Goal: Transaction & Acquisition: Purchase product/service

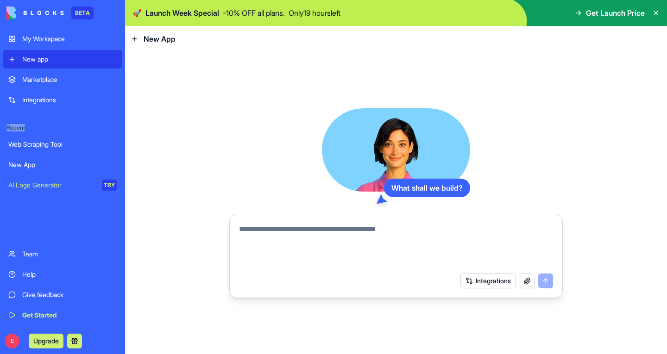
drag, startPoint x: 4, startPoint y: 122, endPoint x: 33, endPoint y: 131, distance: 30.8
click at [33, 131] on div "Recent Web Scraping Tool New App AI Logo Generator TRY" at bounding box center [62, 151] width 119 height 85
click at [273, 244] on textarea at bounding box center [396, 246] width 314 height 44
click at [52, 342] on button "Upgrade" at bounding box center [46, 341] width 35 height 15
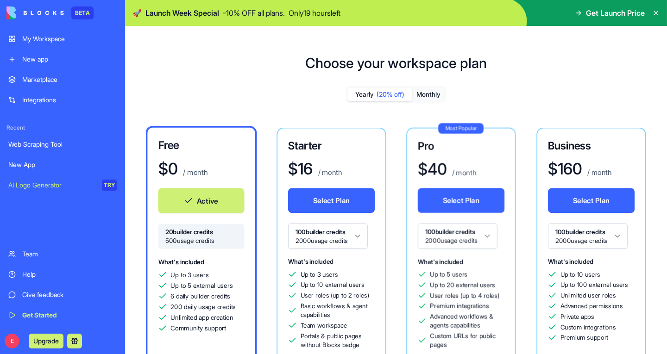
click at [37, 339] on button "Upgrade" at bounding box center [46, 341] width 35 height 15
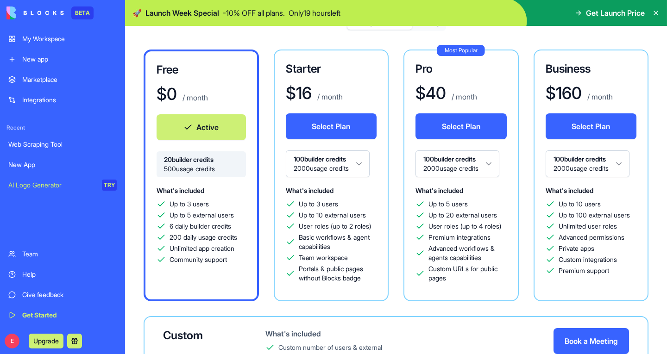
scroll to position [13, 0]
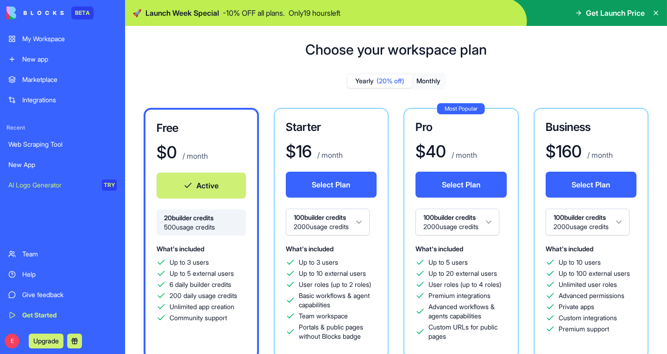
click at [313, 144] on div "$ 16 / month" at bounding box center [331, 151] width 91 height 19
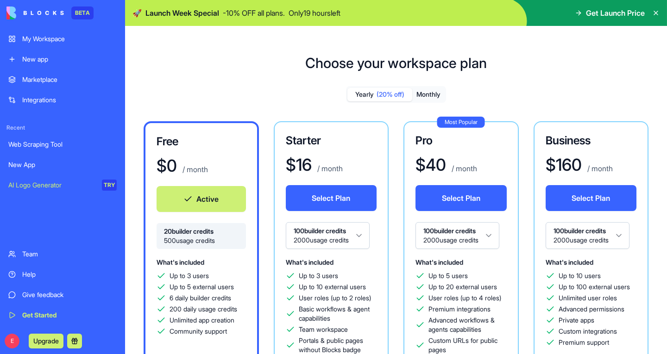
click at [49, 41] on div "My Workspace" at bounding box center [69, 38] width 94 height 9
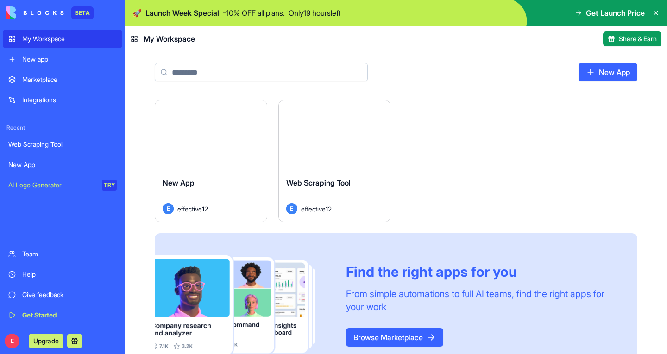
click at [39, 72] on link "Marketplace" at bounding box center [62, 79] width 119 height 19
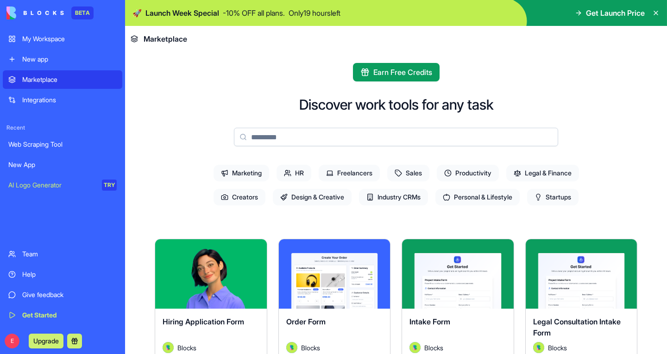
scroll to position [85, 0]
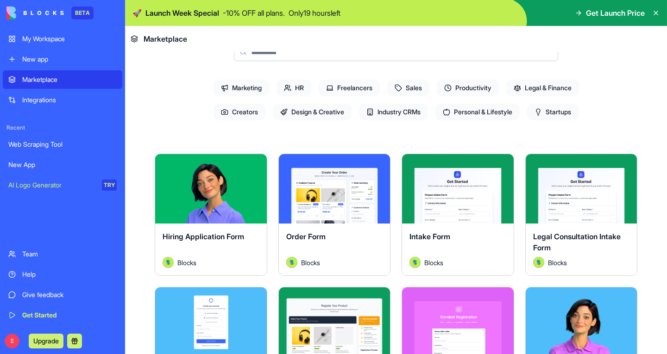
click at [31, 276] on div "Help" at bounding box center [69, 274] width 94 height 9
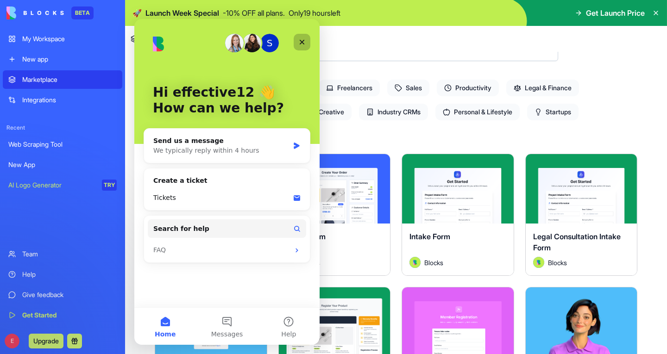
click at [302, 44] on icon "Close" at bounding box center [301, 41] width 7 height 7
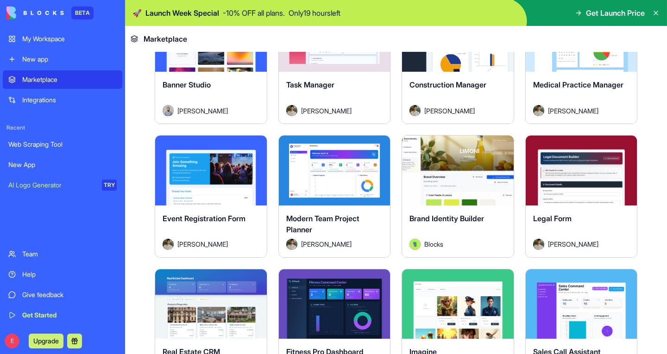
scroll to position [1572, 0]
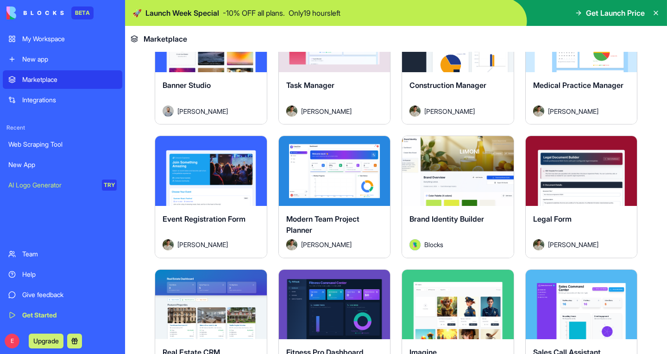
click at [337, 162] on button "Explore" at bounding box center [334, 171] width 69 height 19
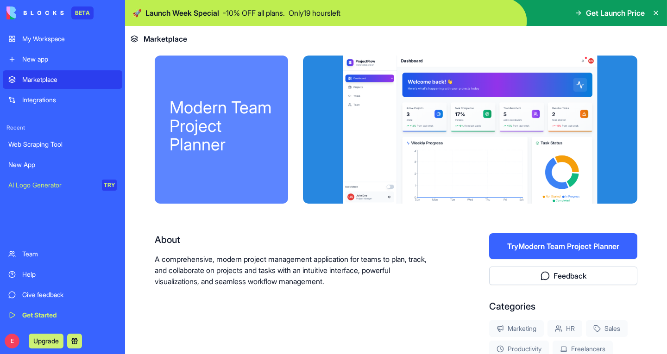
scroll to position [6, 0]
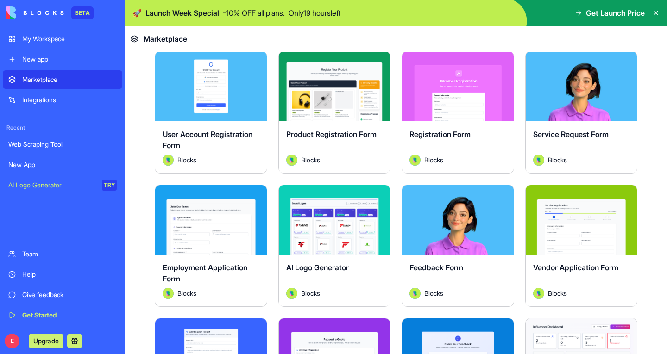
scroll to position [322, 0]
